Goal: Communication & Community: Connect with others

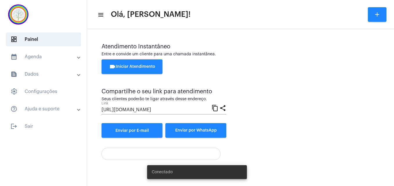
click at [133, 69] on button "videocam Iniciar Atendimento" at bounding box center [132, 67] width 61 height 15
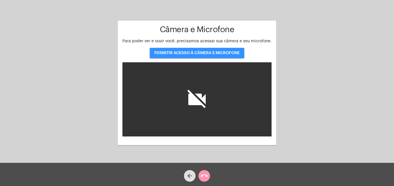
click at [197, 54] on span "PERMITIR ACESSO À CÂMERA E MICROFONE" at bounding box center [196, 53] width 85 height 4
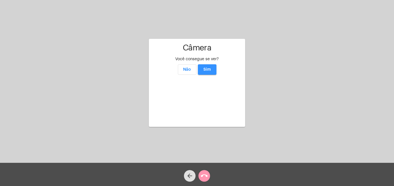
click at [208, 64] on button "Sim" at bounding box center [207, 69] width 19 height 10
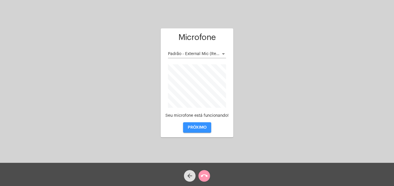
click at [196, 128] on span "PRÓXIMO" at bounding box center [197, 128] width 19 height 4
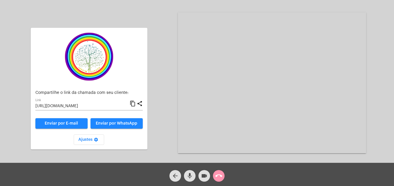
click at [134, 104] on mat-icon "content_copy" at bounding box center [133, 103] width 6 height 7
click at [122, 122] on span "Enviar por WhatsApp" at bounding box center [117, 124] width 42 height 4
click at [190, 177] on mat-icon "mic" at bounding box center [189, 176] width 7 height 7
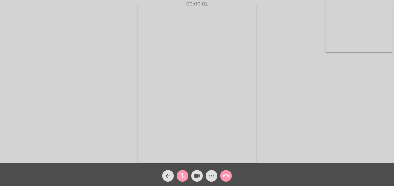
click at [339, 42] on video at bounding box center [359, 27] width 67 height 50
click at [181, 179] on mat-icon "mic_off" at bounding box center [182, 176] width 7 height 7
click at [169, 148] on video at bounding box center [250, 83] width 212 height 159
